Goal: Check status: Check status

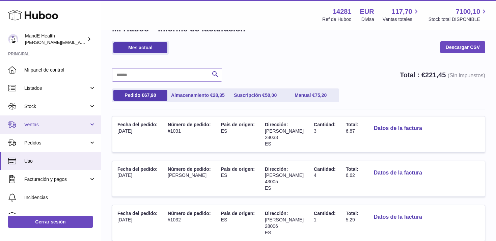
click at [33, 117] on link "Ventas" at bounding box center [50, 124] width 101 height 18
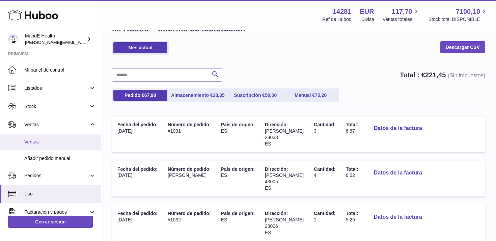
click at [33, 136] on link "Ventas" at bounding box center [50, 142] width 101 height 17
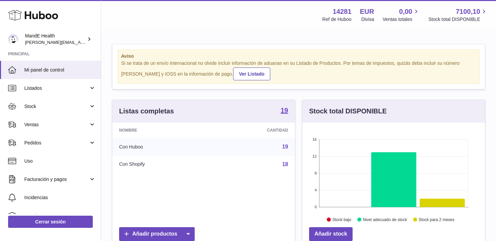
scroll to position [105, 182]
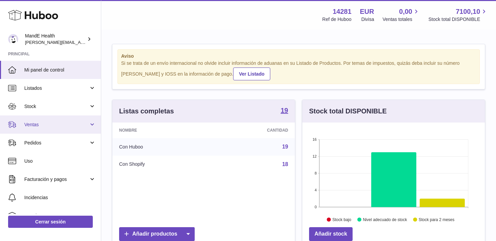
click at [36, 123] on span "Ventas" at bounding box center [56, 124] width 64 height 6
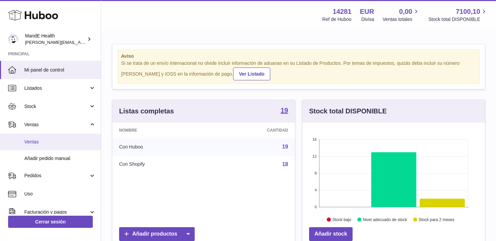
click at [37, 140] on span "Ventas" at bounding box center [59, 142] width 71 height 6
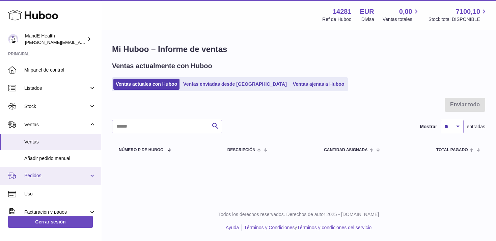
click at [34, 174] on span "Pedidos" at bounding box center [56, 175] width 64 height 6
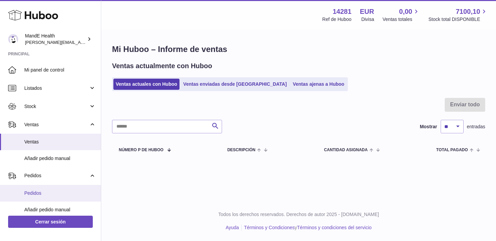
click at [35, 191] on span "Pedidos" at bounding box center [59, 193] width 71 height 6
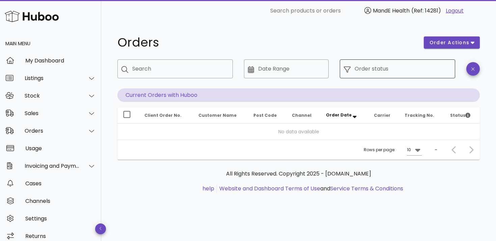
click at [374, 68] on input "Order status" at bounding box center [402, 68] width 96 height 11
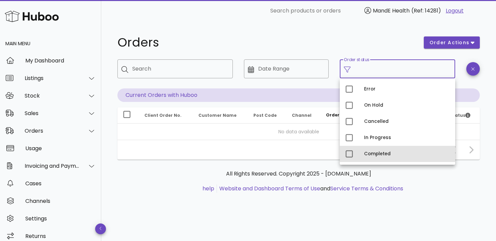
click at [364, 150] on div "Completed" at bounding box center [407, 153] width 86 height 11
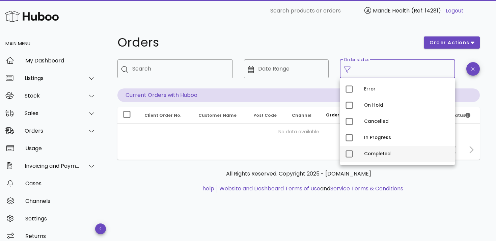
type input "**********"
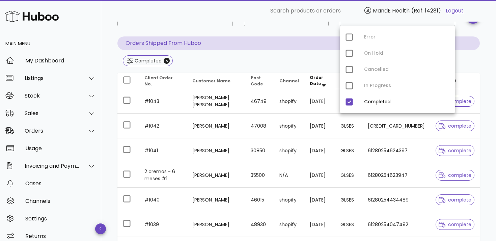
scroll to position [57, 0]
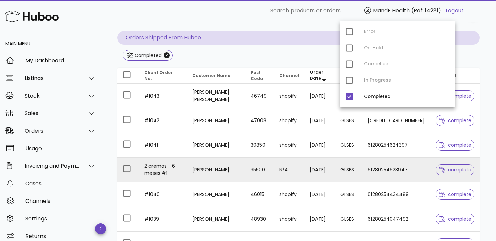
click at [390, 169] on td "61280254623947" at bounding box center [396, 169] width 68 height 25
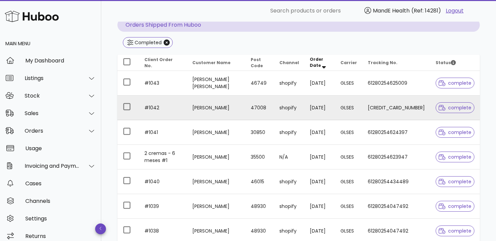
scroll to position [70, 0]
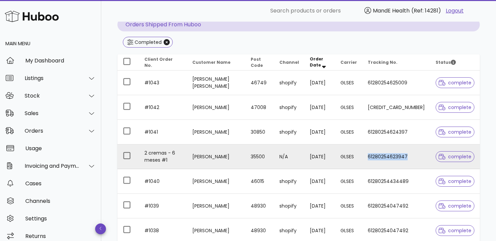
drag, startPoint x: 385, startPoint y: 154, endPoint x: 426, endPoint y: 157, distance: 40.9
click at [426, 157] on td "61280254623947" at bounding box center [396, 156] width 68 height 25
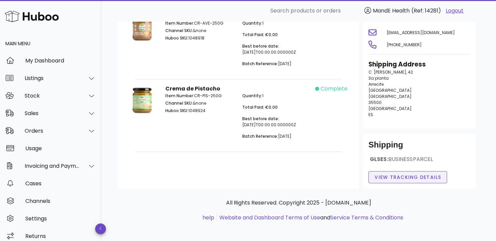
scroll to position [70, 0]
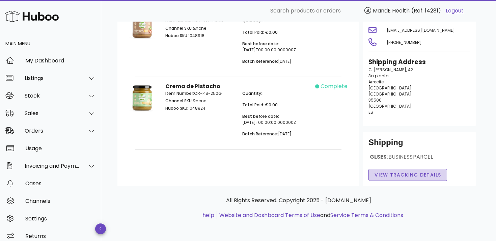
click at [409, 179] on button "View Tracking details" at bounding box center [407, 175] width 79 height 12
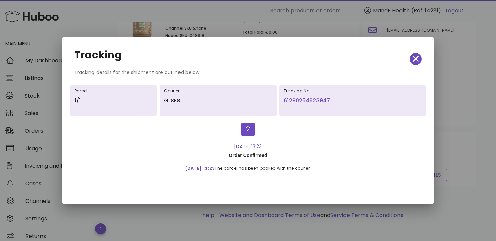
drag, startPoint x: 281, startPoint y: 103, endPoint x: 338, endPoint y: 102, distance: 56.3
click at [338, 102] on div "Tracking No. 61280254623947" at bounding box center [352, 100] width 147 height 30
copy link "61280254623947"
click at [413, 60] on icon "button" at bounding box center [416, 58] width 6 height 9
